Goal: Task Accomplishment & Management: Manage account settings

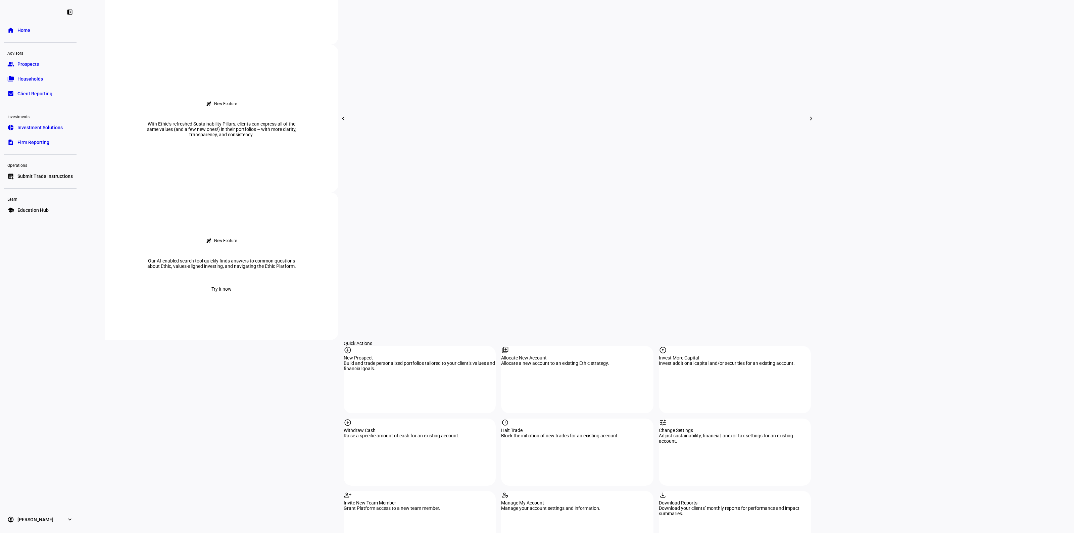
scroll to position [420, 0]
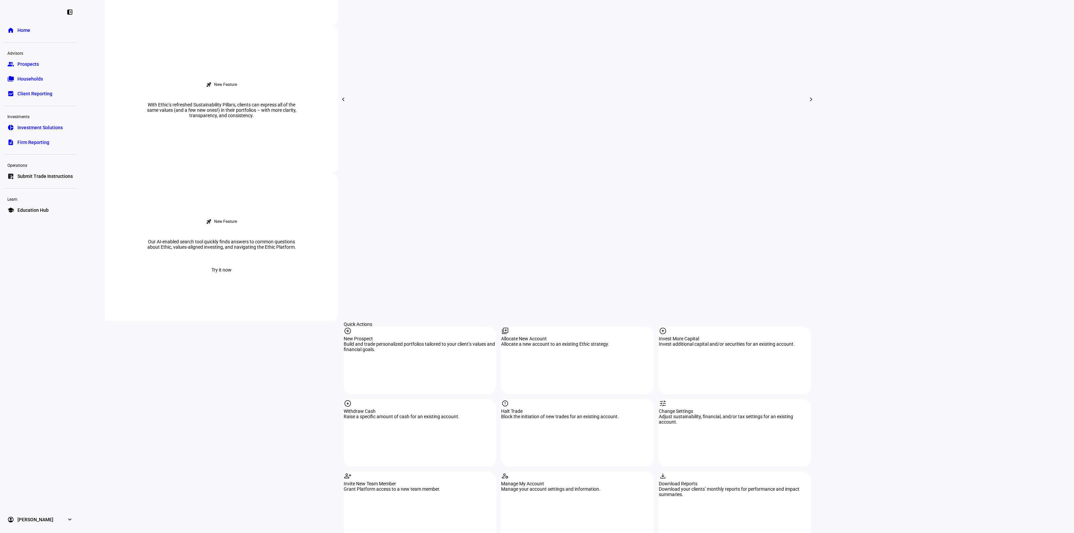
click at [536, 368] on plt-dashboard-quick-actions "add_circle New Prospect Build and trade personalized portfolios tailored to you…" at bounding box center [577, 433] width 467 height 212
click at [554, 400] on div "report Halt Trade Block the initiation of new trades for an existing account." at bounding box center [577, 433] width 152 height 67
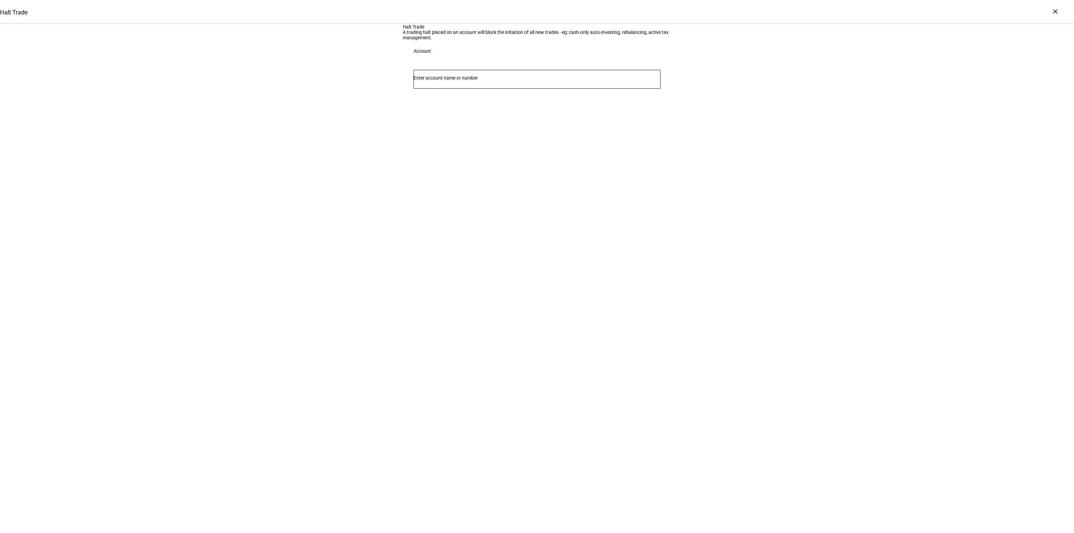
click at [433, 81] on input "Number" at bounding box center [537, 77] width 247 height 5
type input "noor"
click at [495, 183] on span "[PERSON_NAME] dsij Ttee" at bounding box center [458, 183] width 73 height 8
click at [451, 165] on span "Lift Trading Halt" at bounding box center [431, 156] width 39 height 16
click at [542, 91] on span at bounding box center [537, 84] width 22 height 13
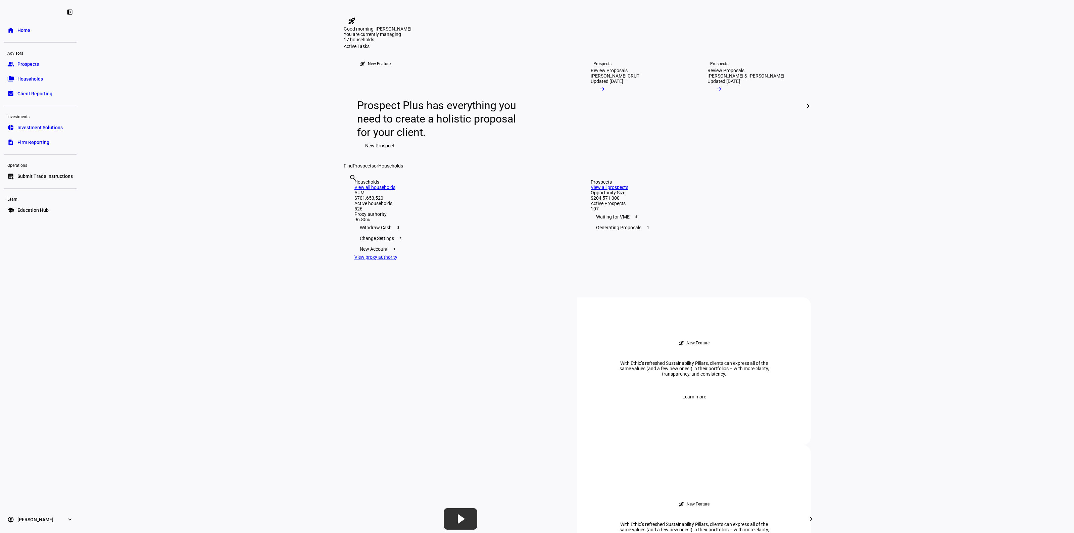
click at [225, 240] on eth-layout-page-content "rocket_launch Product Updates The latest features and improvements Powered by L…" at bounding box center [578, 266] width 994 height 533
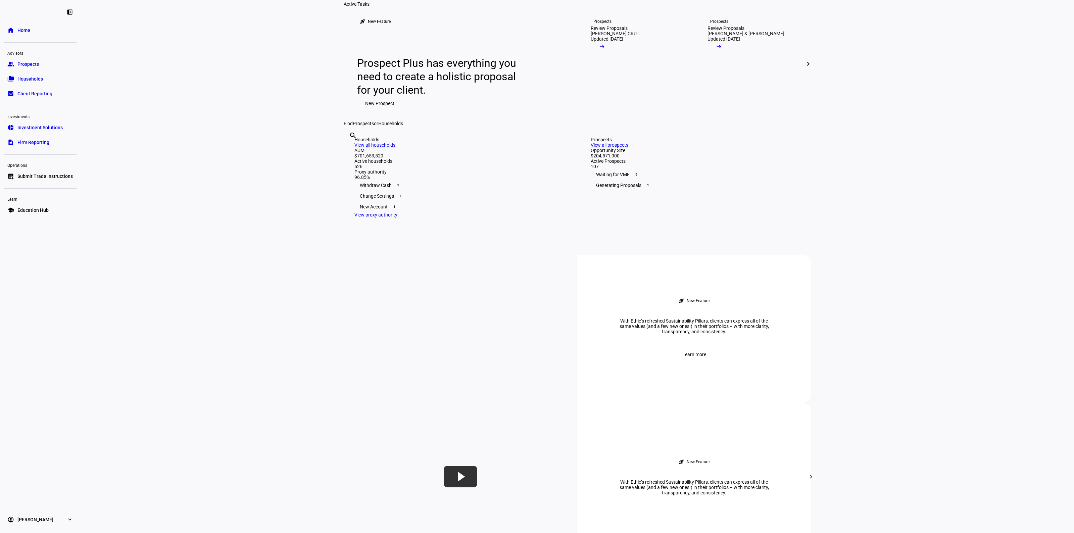
scroll to position [42, 0]
click at [991, 115] on eth-layout-page-content "rocket_launch Product Updates The latest features and improvements Powered by L…" at bounding box center [578, 266] width 994 height 533
drag, startPoint x: 210, startPoint y: 233, endPoint x: 213, endPoint y: 227, distance: 7.5
click at [210, 233] on eth-layout-page-content "rocket_launch Product Updates The latest features and improvements Powered by L…" at bounding box center [578, 266] width 994 height 533
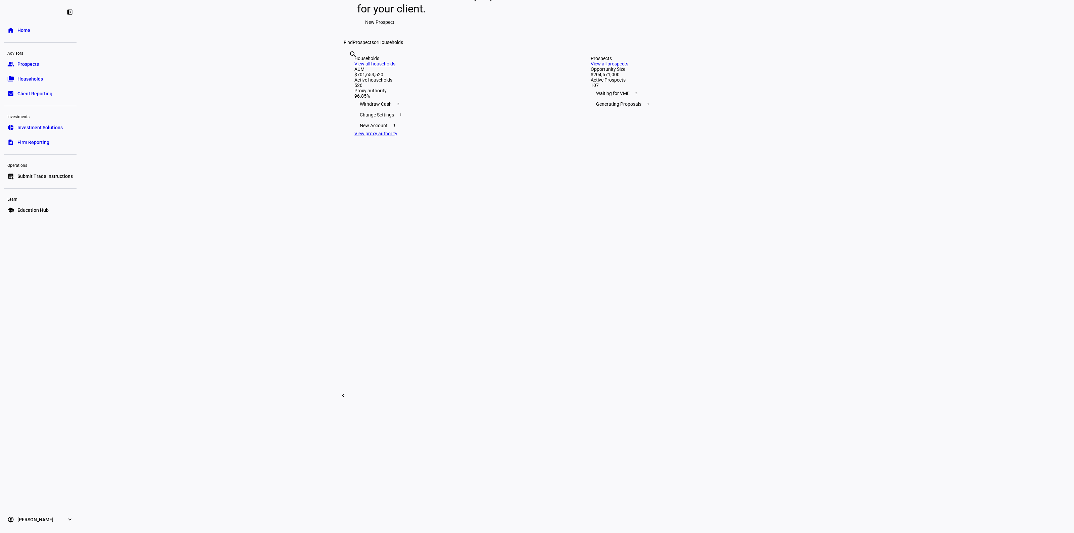
scroll to position [0, 0]
